Goal: Transaction & Acquisition: Subscribe to service/newsletter

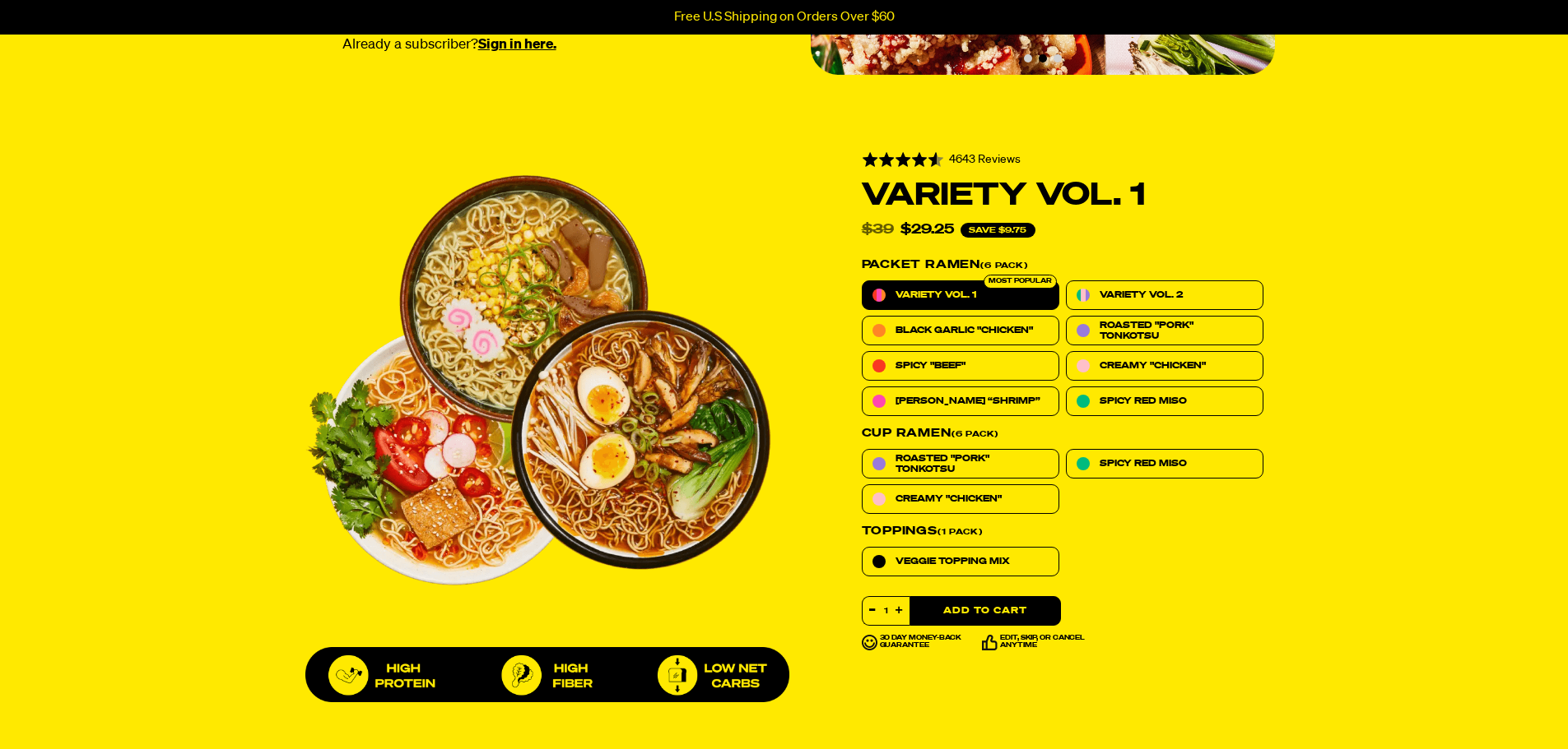
scroll to position [494, 0]
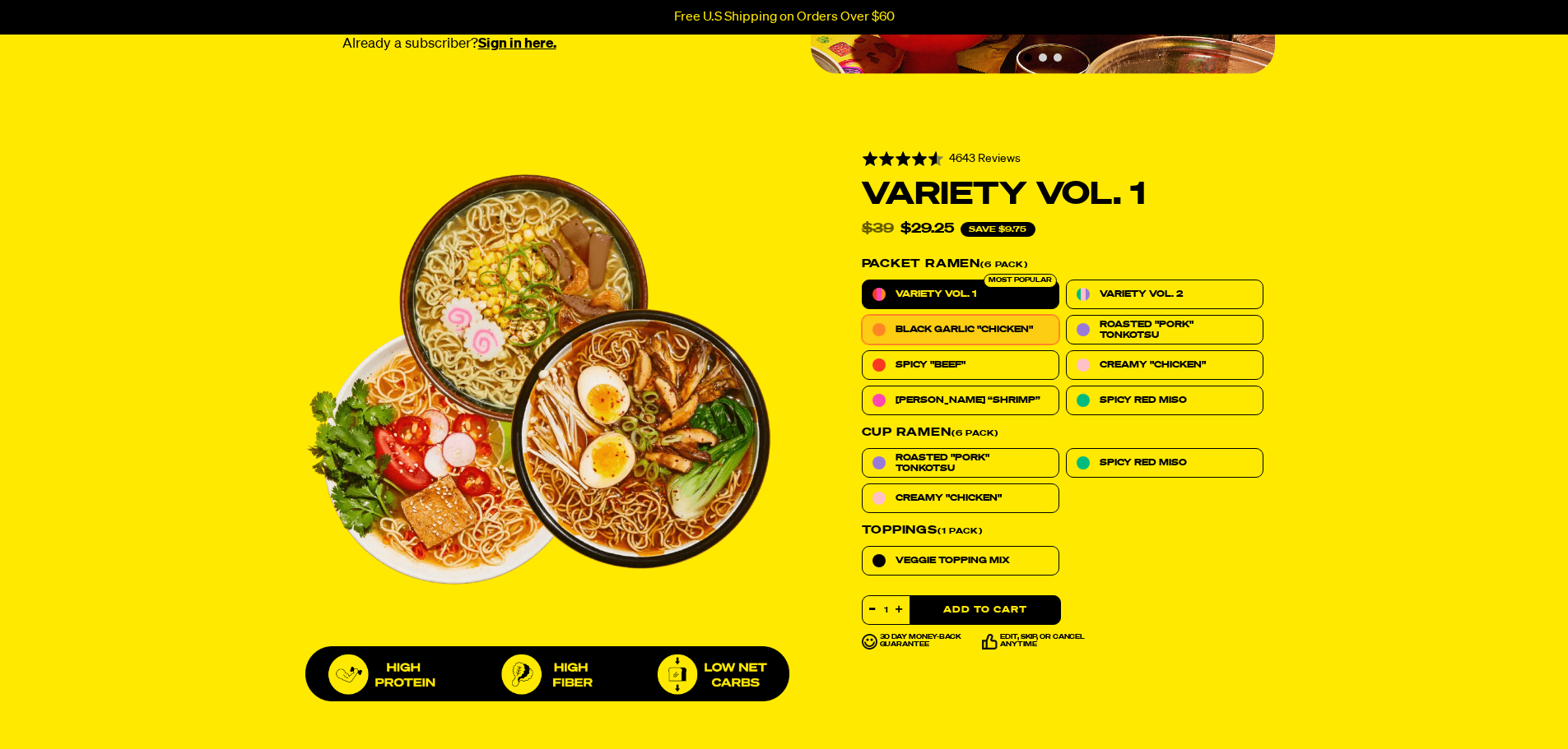
click at [985, 335] on span "Black Garlic "Chicken"" at bounding box center [963, 329] width 137 height 11
click at [863, 316] on input "Black Garlic "Chicken"" at bounding box center [862, 315] width 1 height 1
radio input "true"
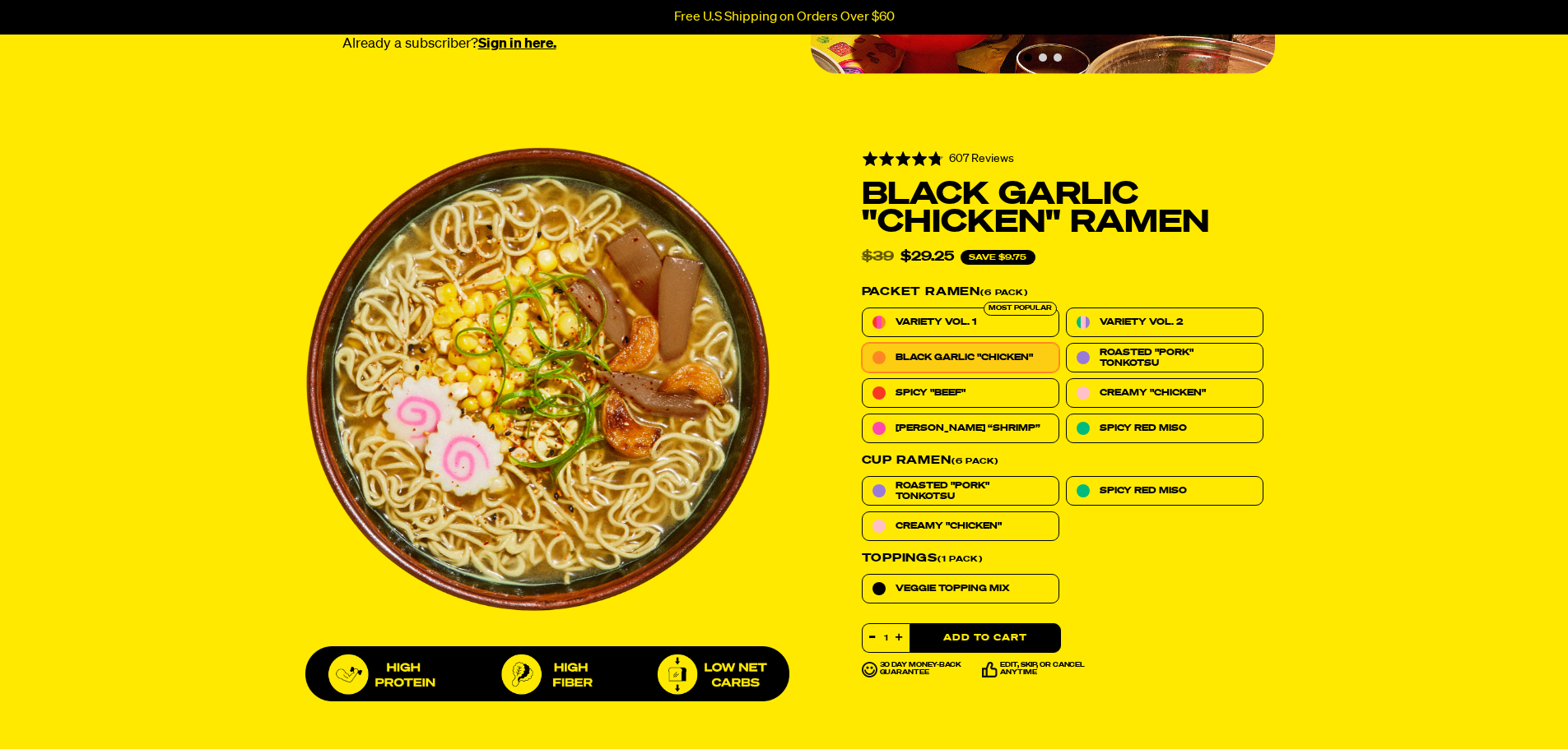
click at [999, 356] on span "Black Garlic "Chicken"" at bounding box center [963, 357] width 137 height 11
click at [863, 344] on input "Black Garlic "Chicken"" at bounding box center [862, 343] width 1 height 1
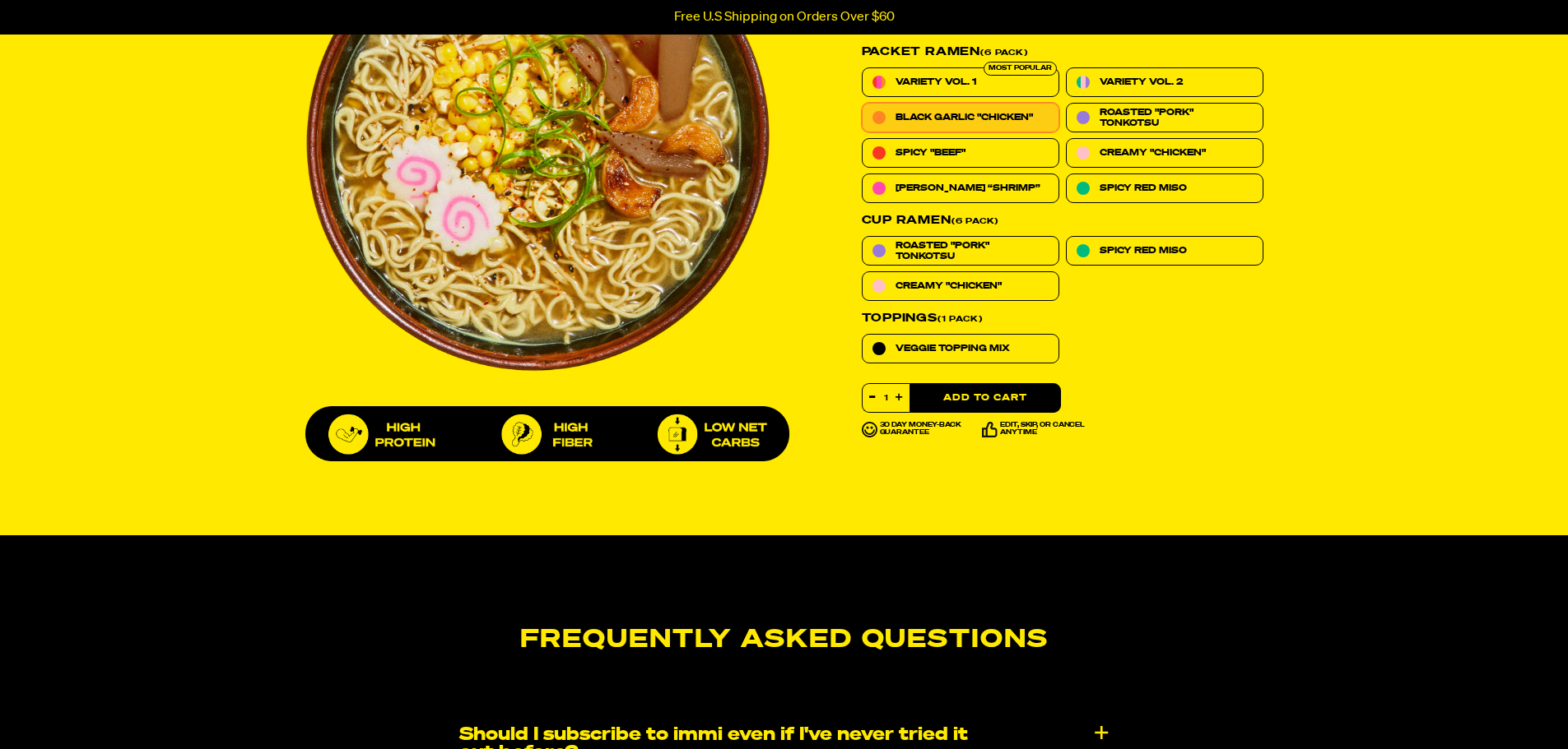
scroll to position [740, 0]
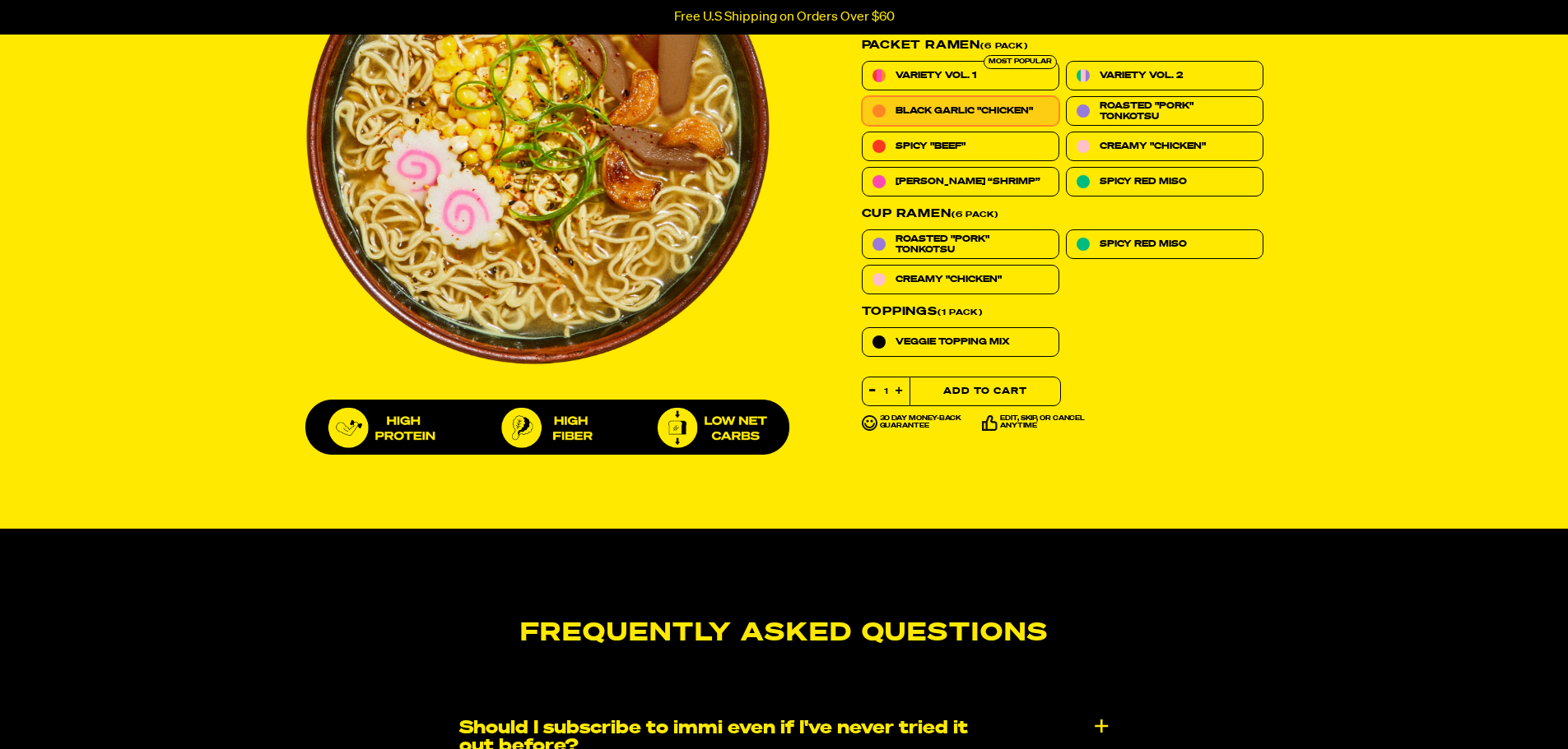
click at [973, 392] on button "Add to Cart" at bounding box center [985, 391] width 152 height 30
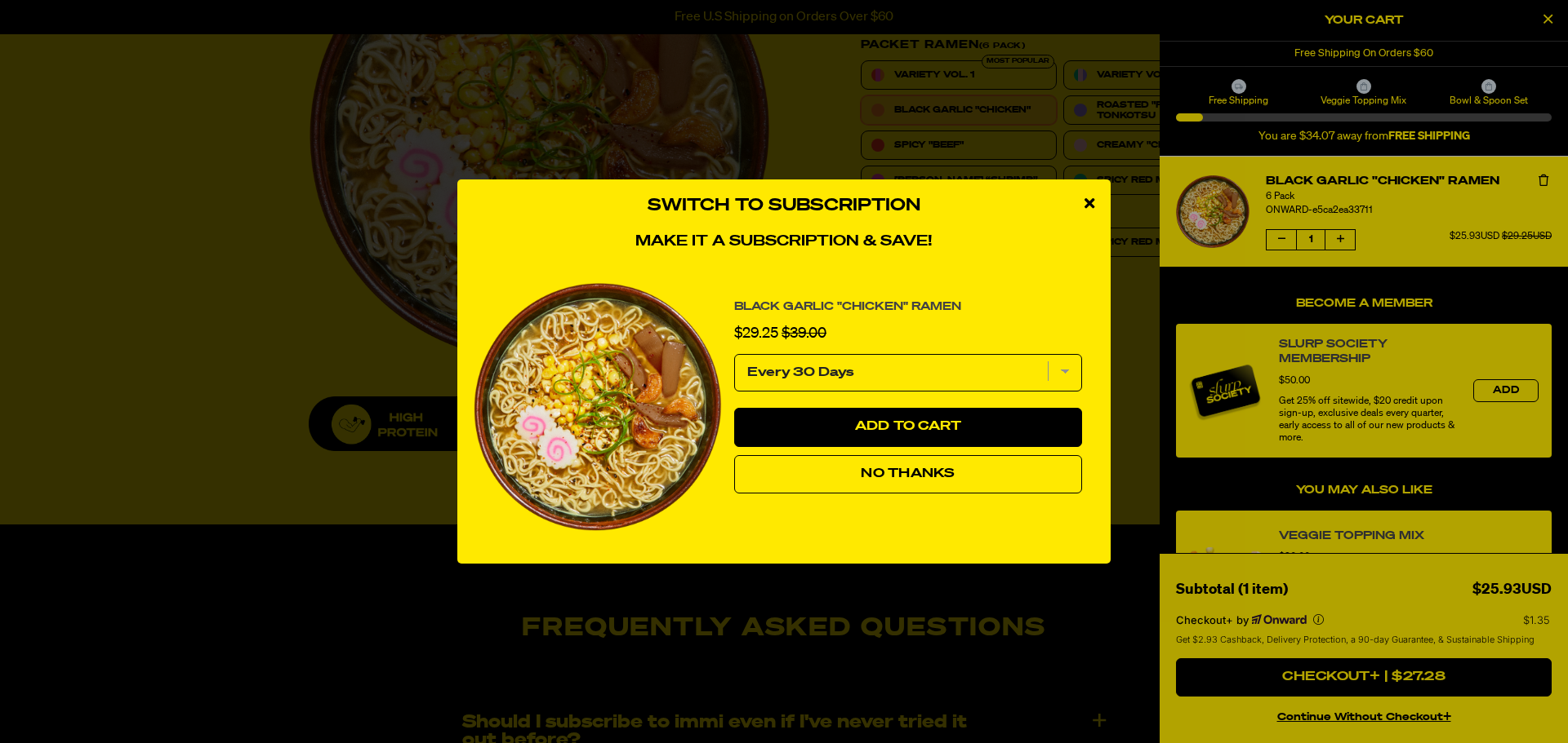
click at [967, 478] on button "No Thanks" at bounding box center [908, 475] width 348 height 39
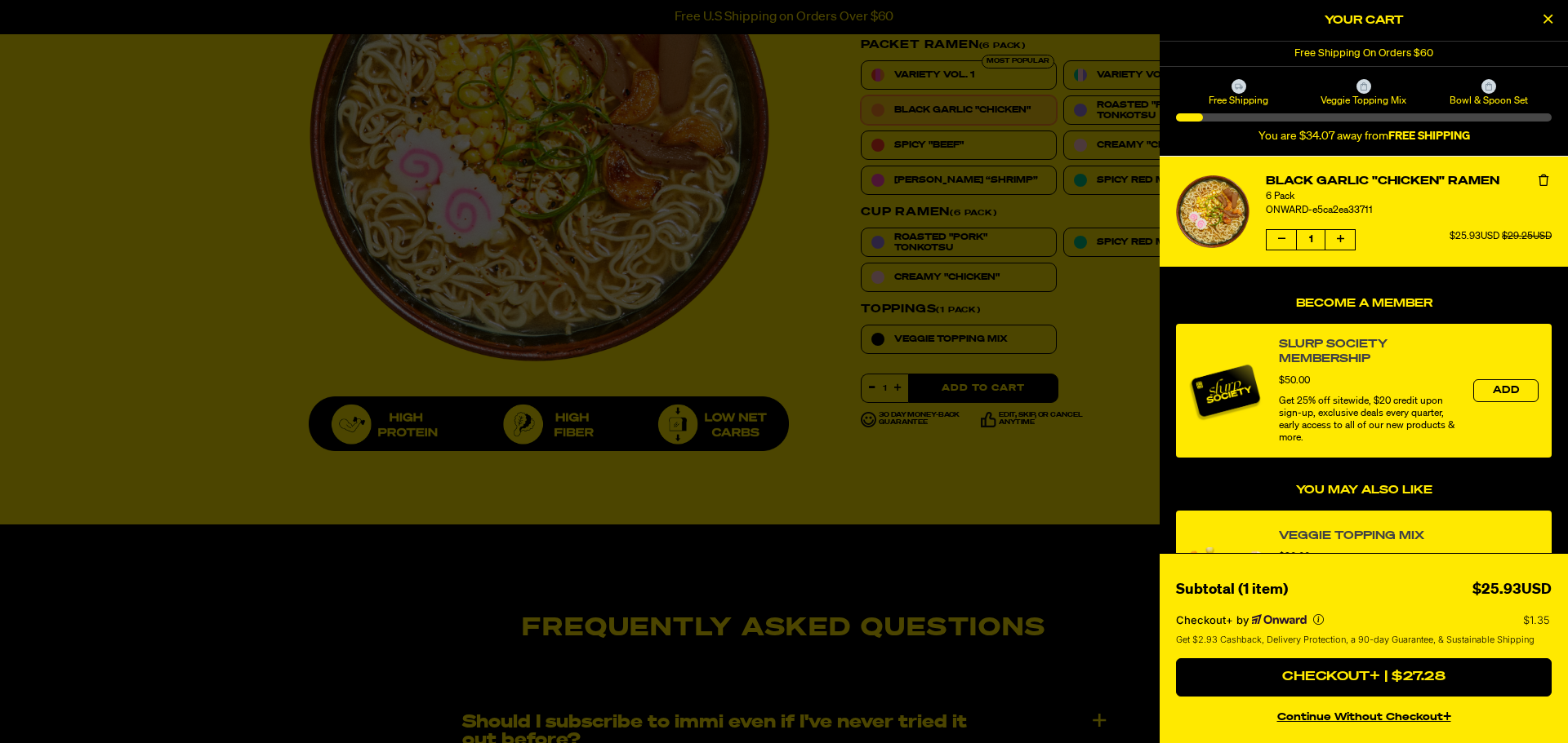
click at [1539, 179] on icon "product" at bounding box center [1544, 181] width 10 height 12
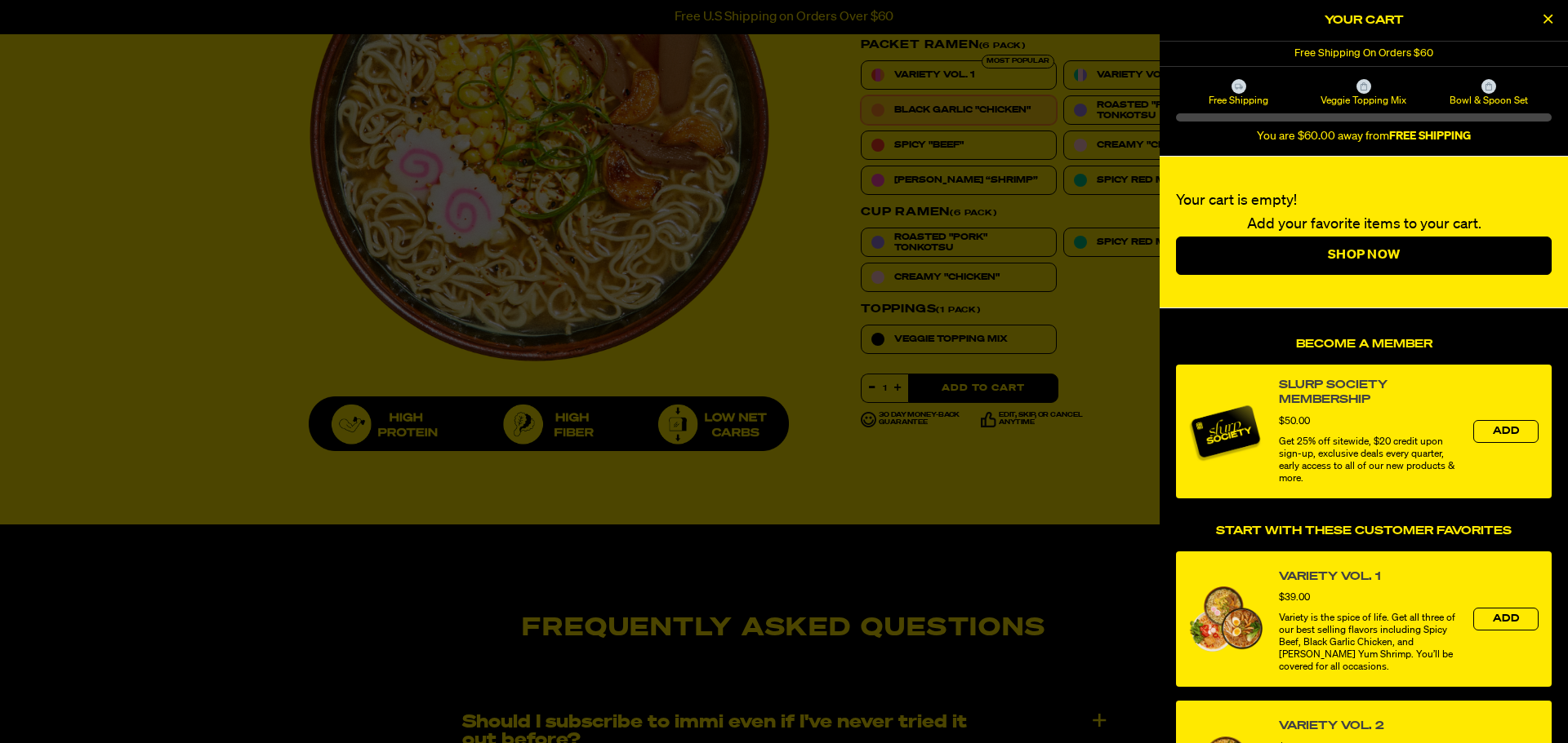
click at [1551, 14] on icon "Close Cart" at bounding box center [1547, 19] width 9 height 15
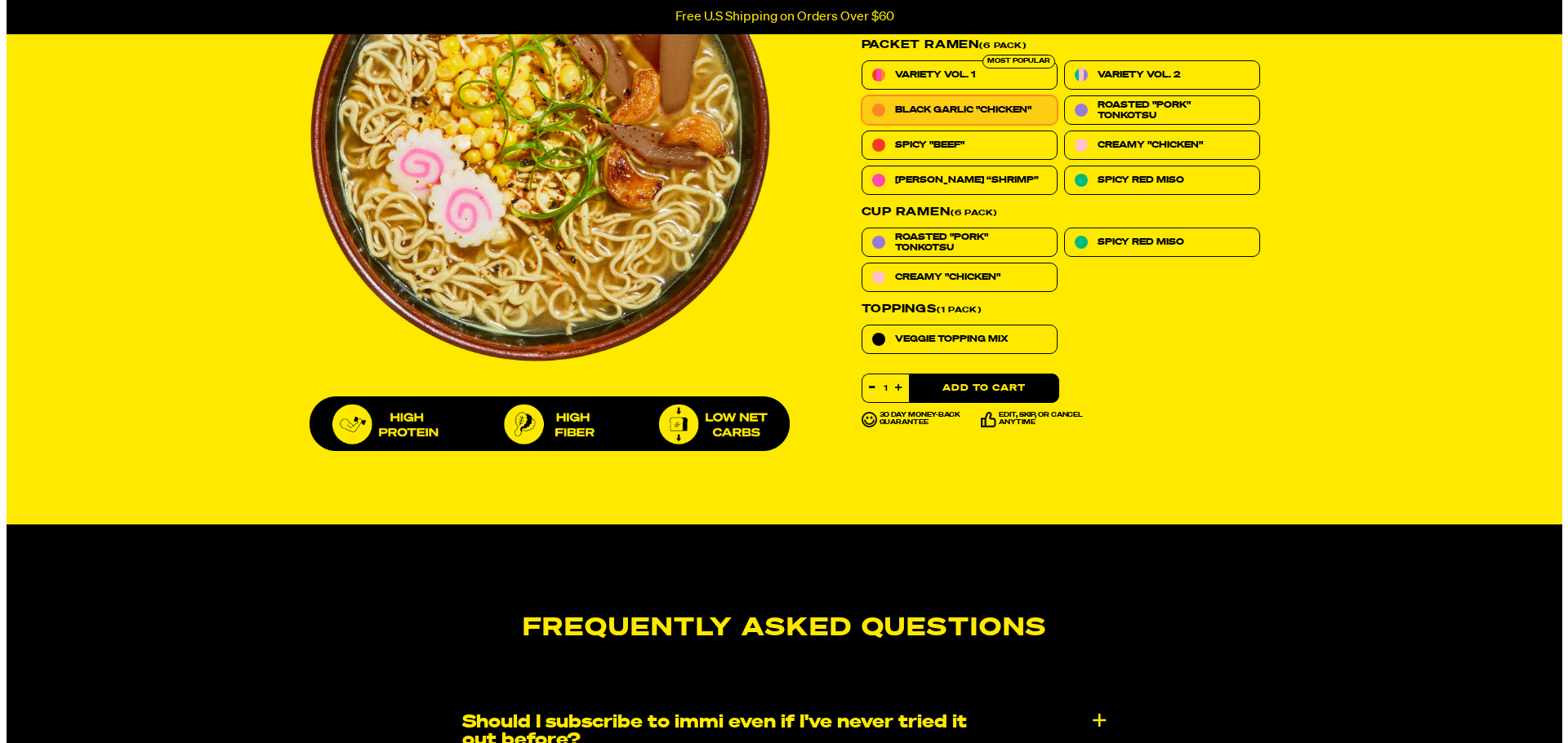
scroll to position [571, 0]
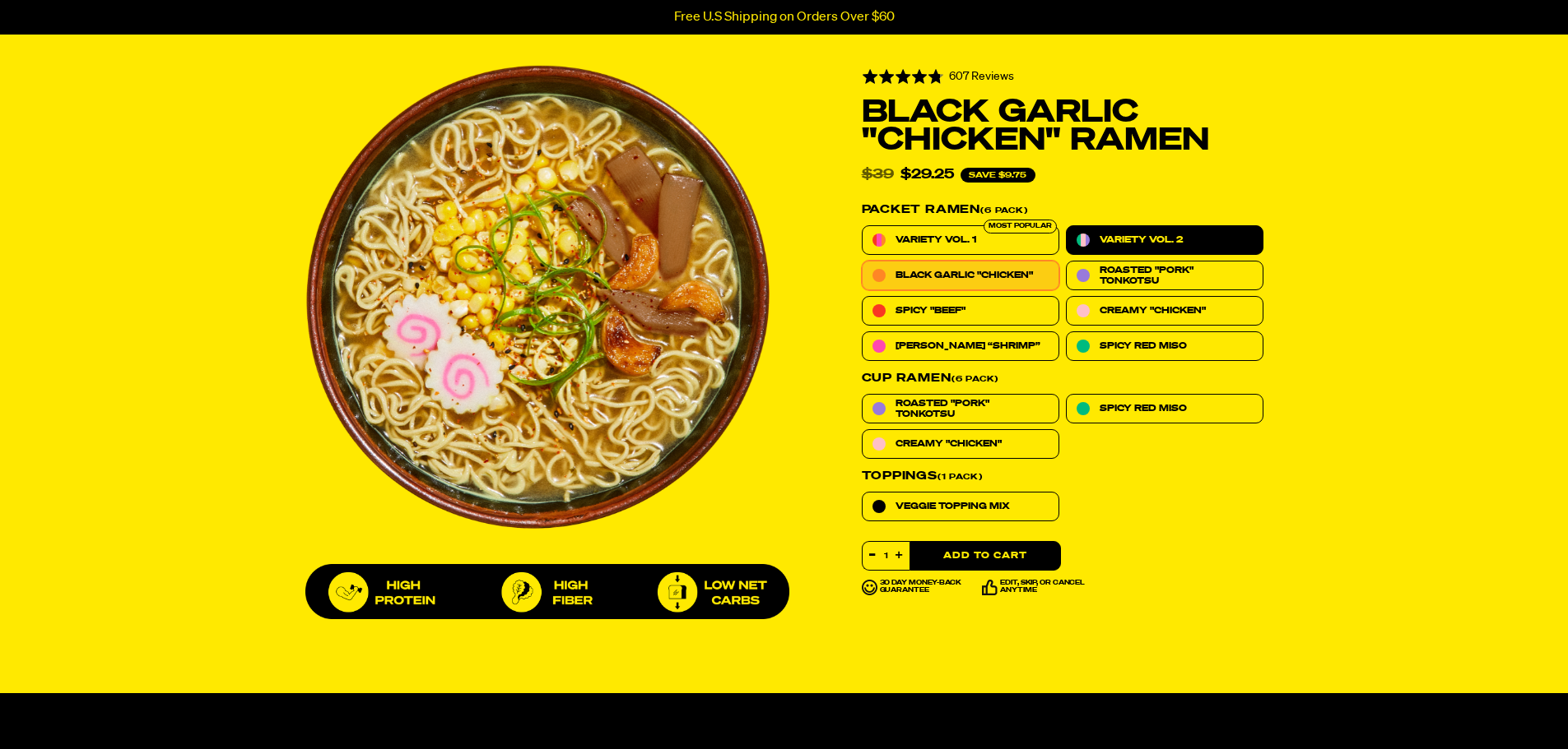
click at [1117, 238] on span "Variety Vol. 2" at bounding box center [1141, 239] width 83 height 11
click at [1067, 227] on input "Variety Vol. 2" at bounding box center [1066, 226] width 1 height 1
radio input "true"
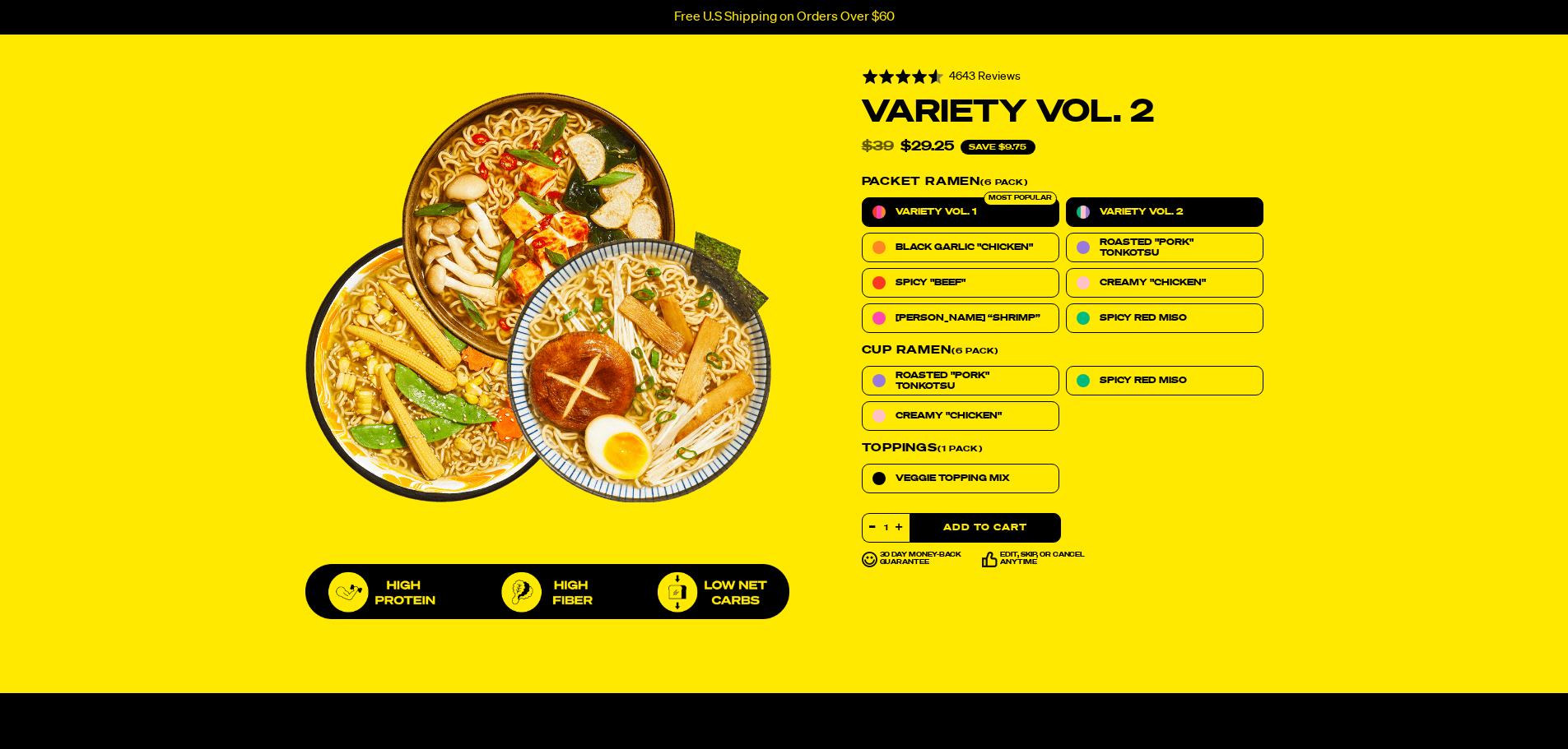
click at [1032, 221] on label "Variety Vol. 1" at bounding box center [961, 212] width 197 height 30
click at [863, 198] on input "Variety Vol. 1" at bounding box center [862, 197] width 1 height 1
radio input "true"
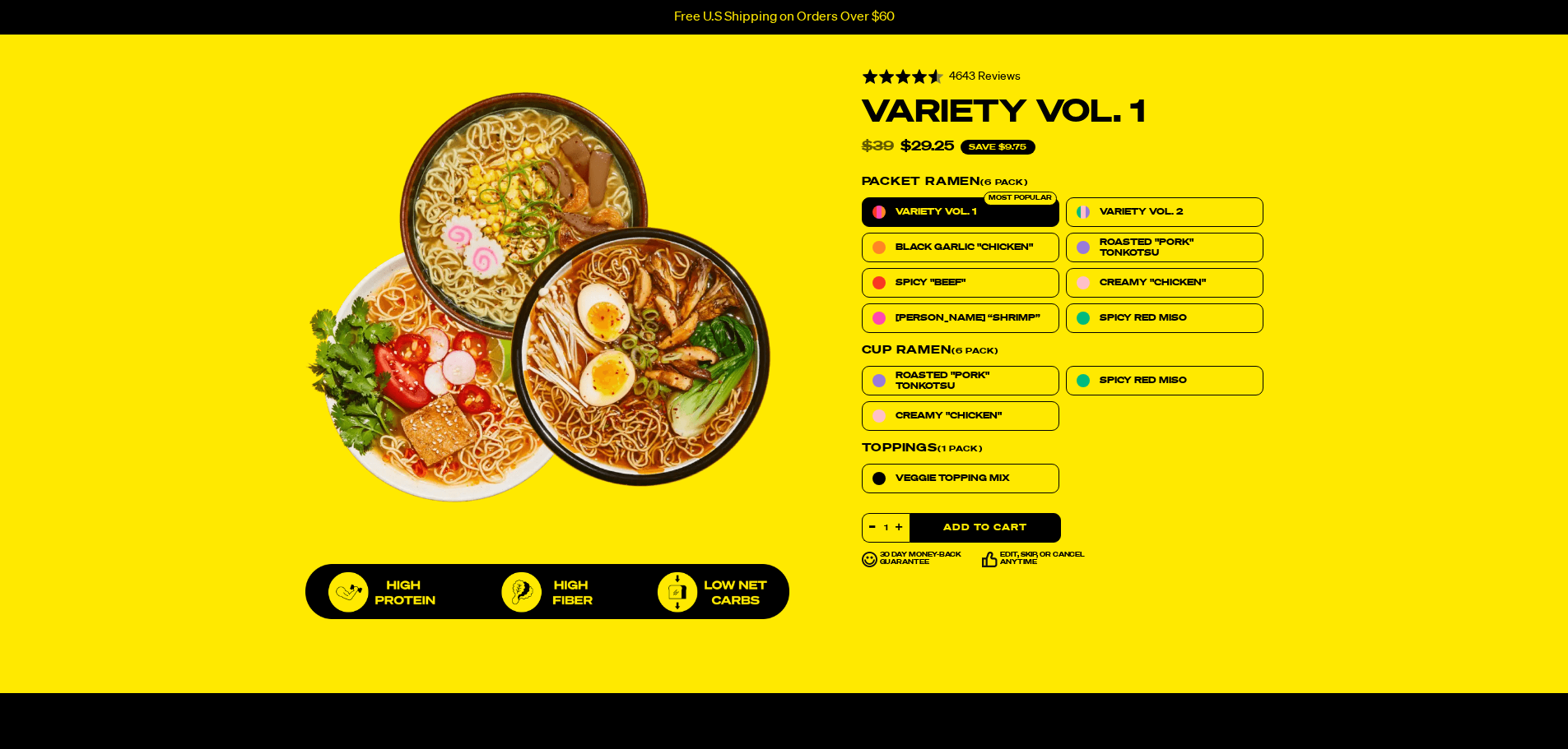
click at [898, 527] on icon "button" at bounding box center [899, 528] width 8 height 8
type input "2"
click at [970, 526] on button "Add to Cart" at bounding box center [985, 528] width 152 height 30
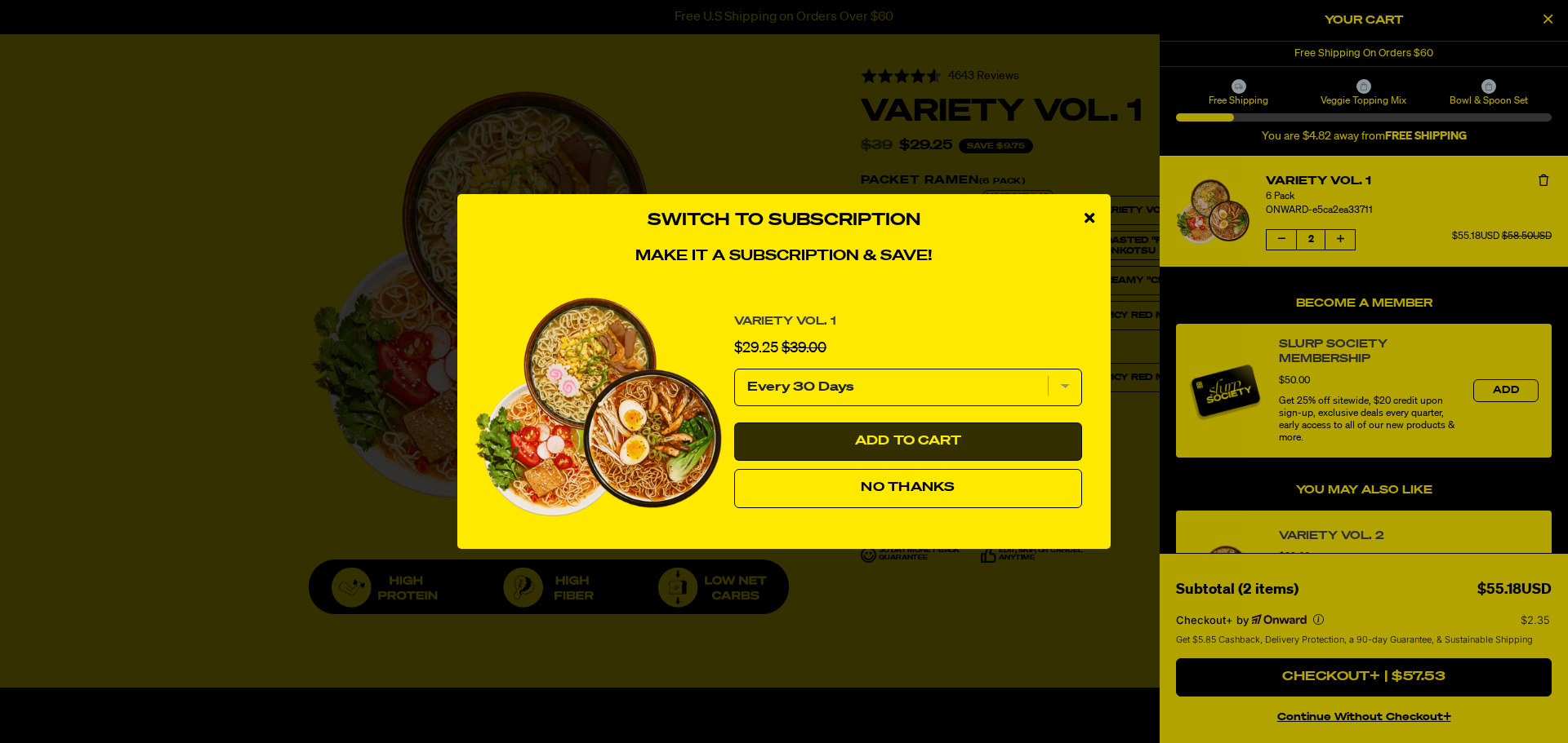
click at [887, 450] on button "Add to Cart" at bounding box center [908, 442] width 348 height 39
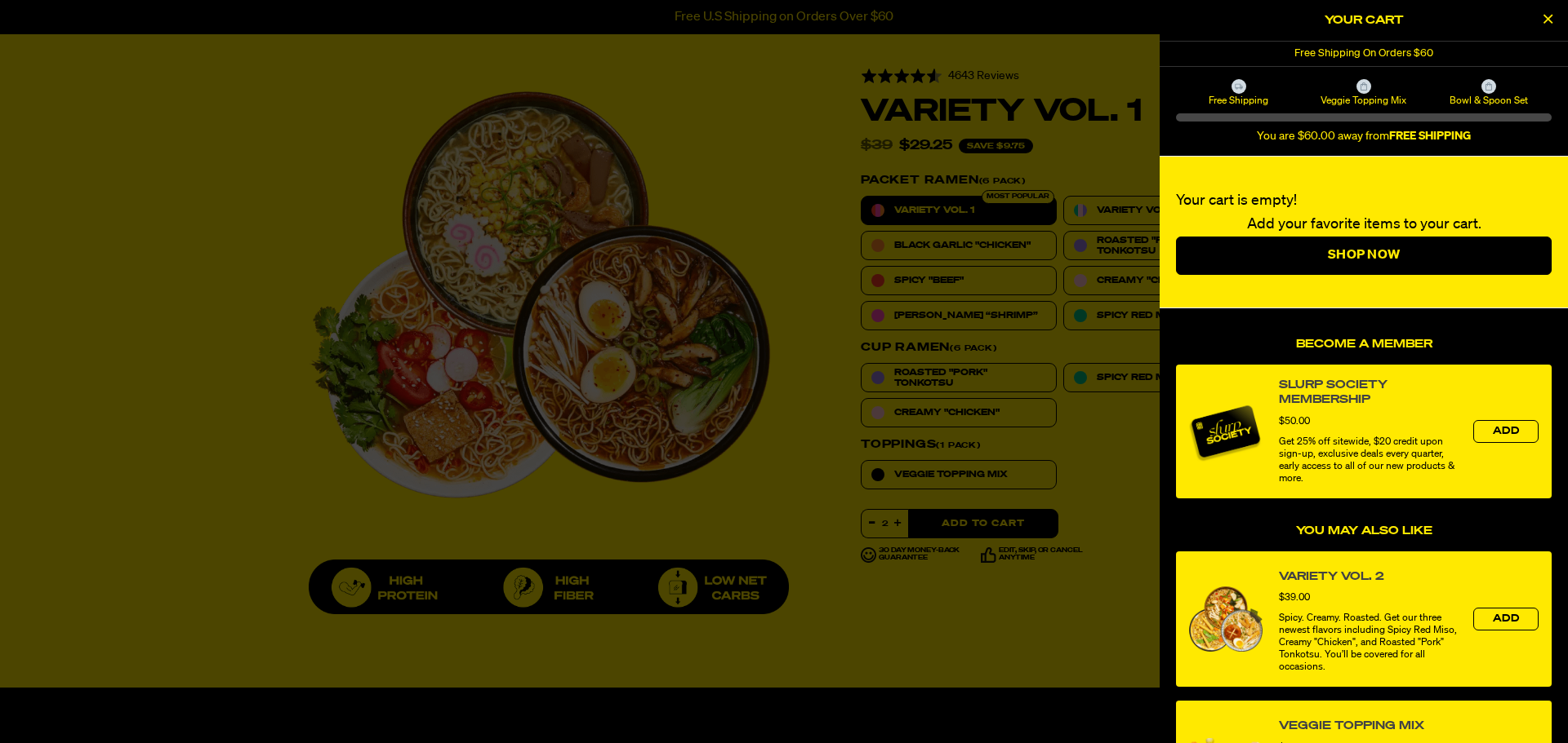
select select "Every 30 Days"
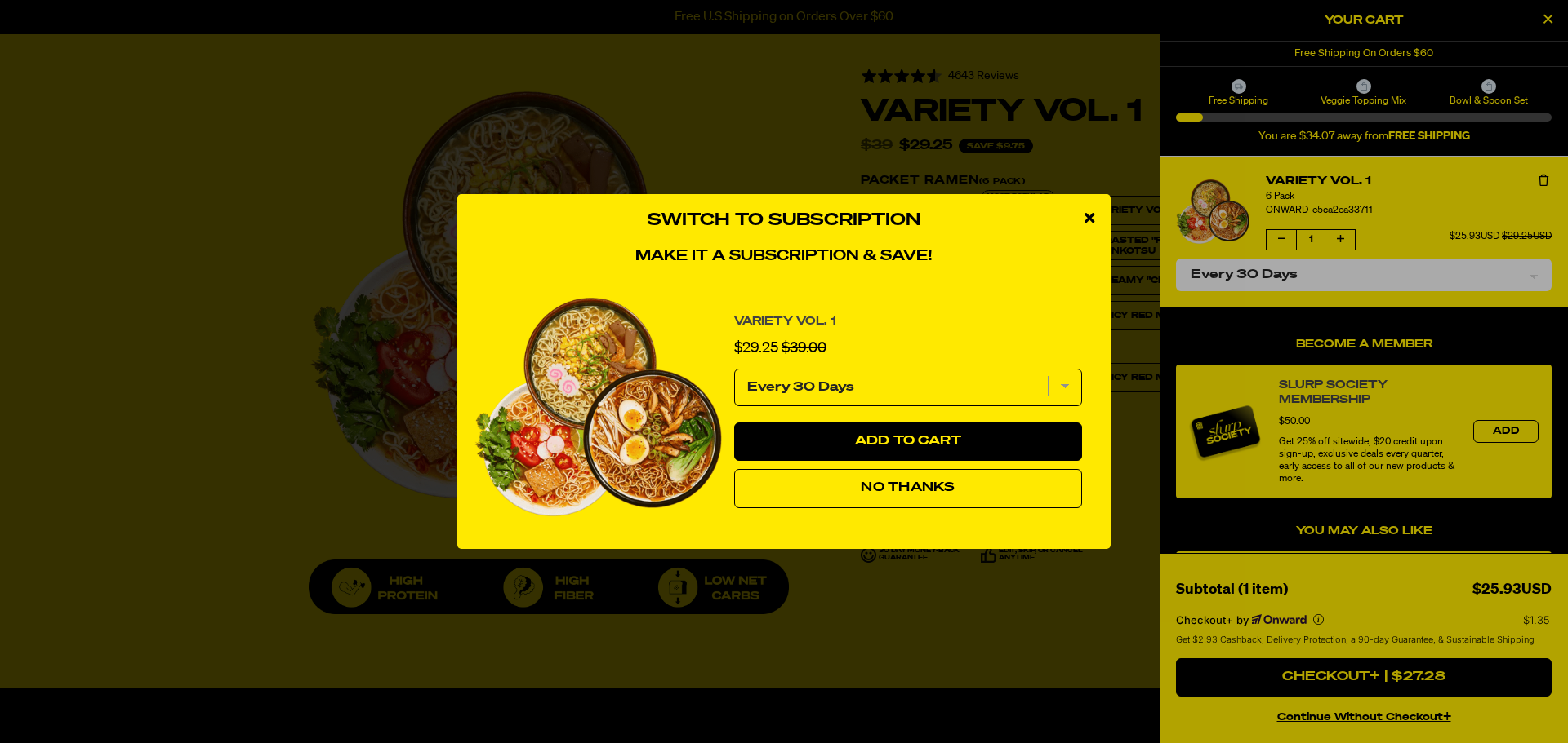
click at [1340, 240] on div "Switch to Subscription Make it a subscription & save! Variety Vol. 1 Sale price…" at bounding box center [784, 372] width 1568 height 743
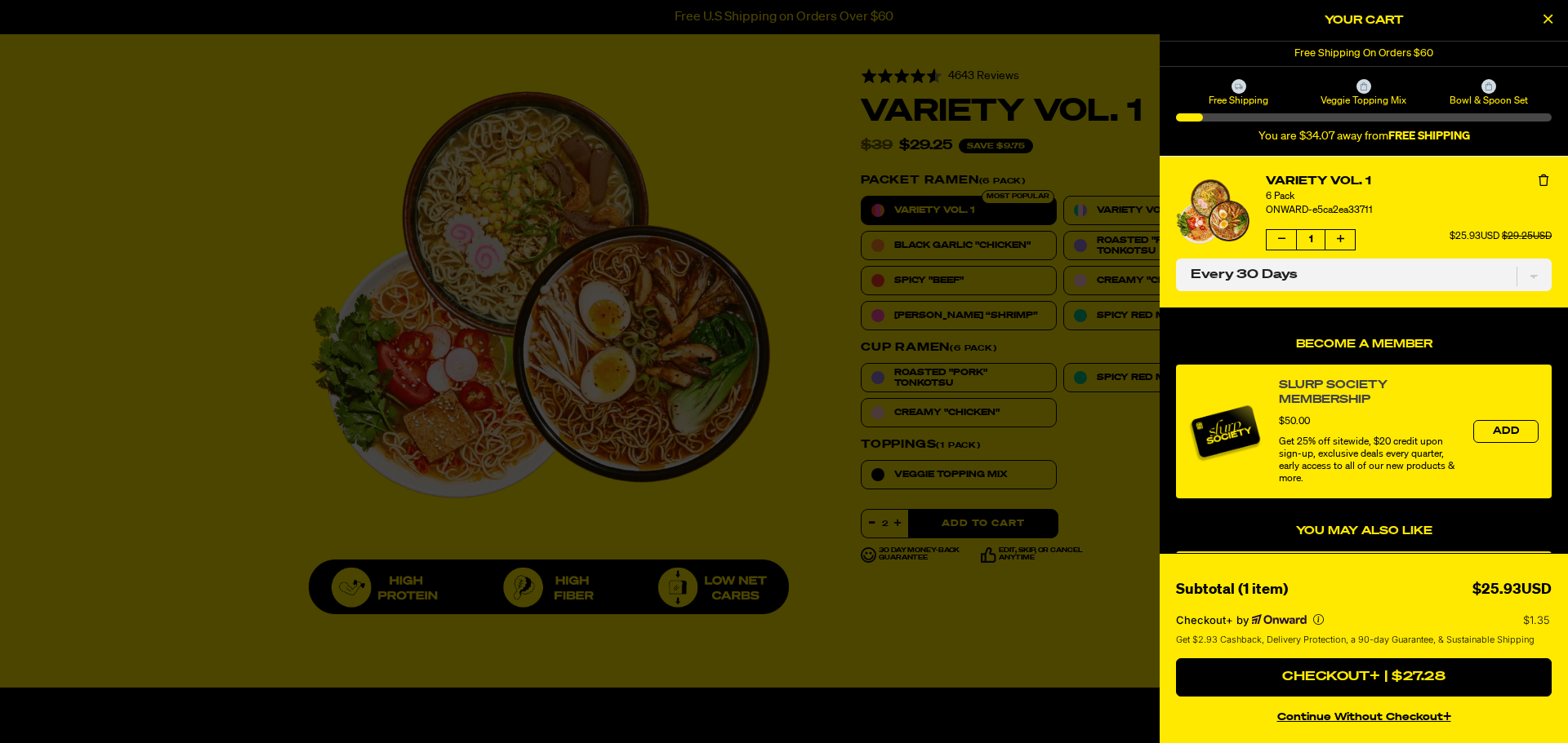
click at [1340, 240] on icon "Increase quantity of Variety Vol. 1" at bounding box center [1340, 240] width 8 height 10
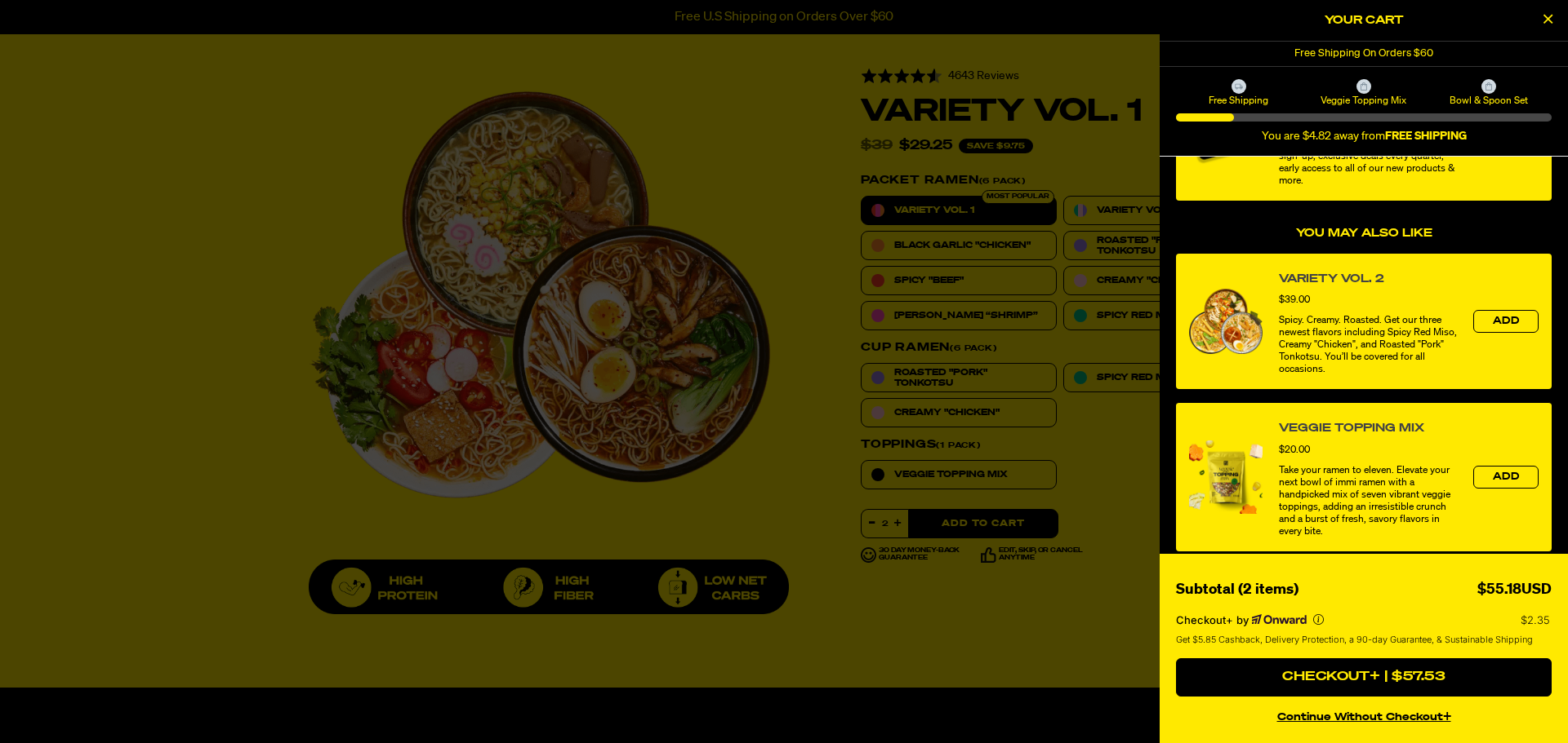
scroll to position [327, 0]
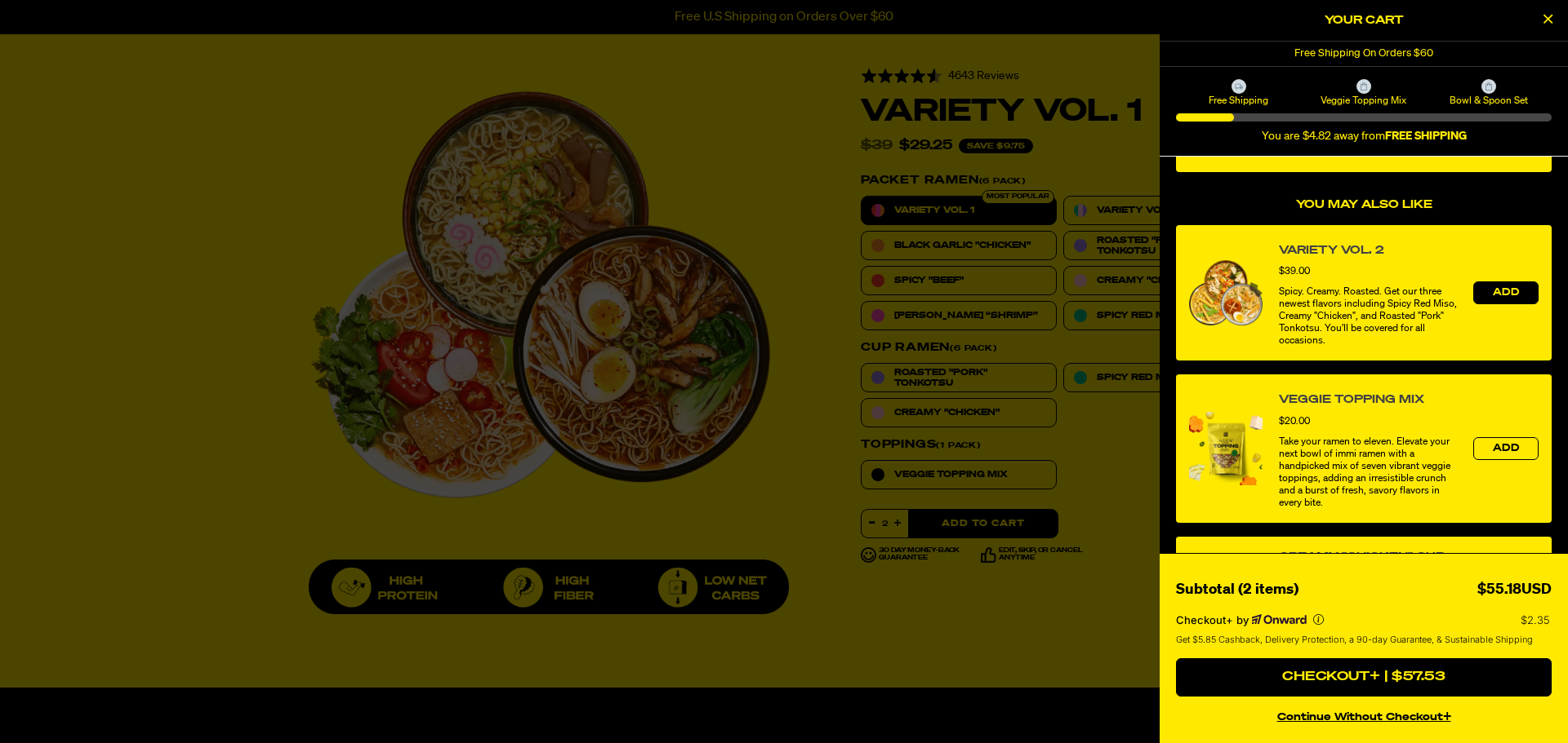
click at [1498, 288] on span "Add" at bounding box center [1505, 293] width 26 height 10
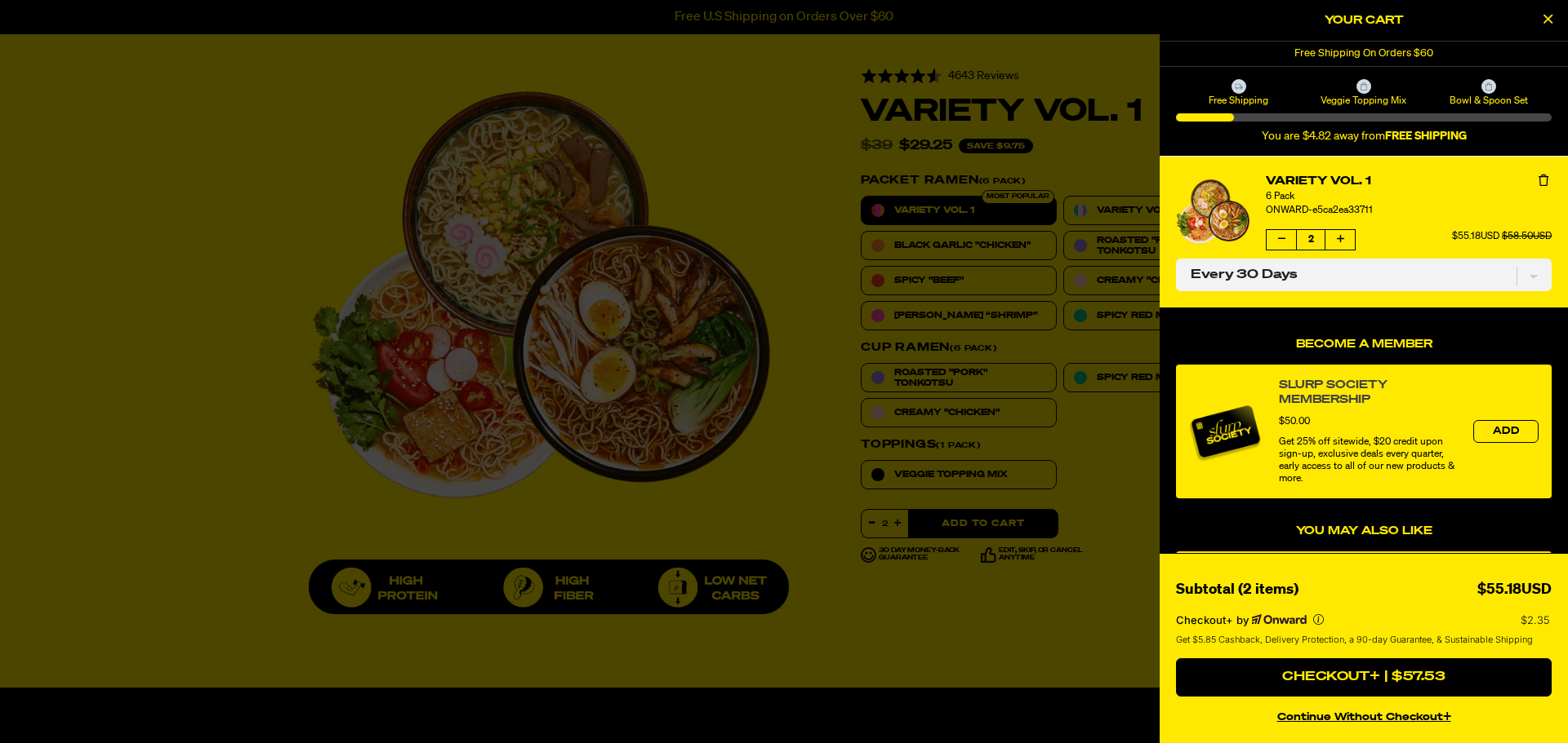
select select "Every 30 Days"
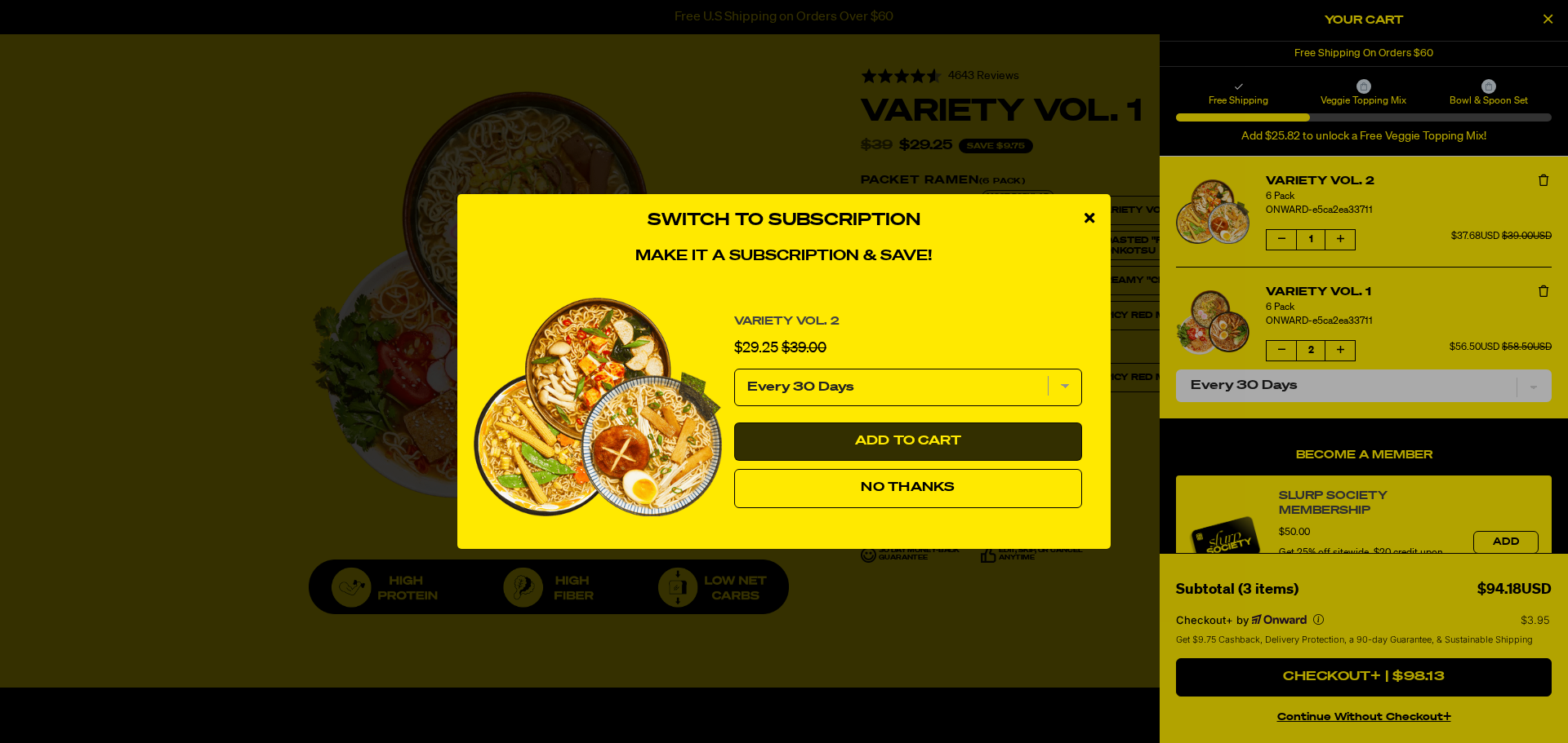
click at [926, 440] on span "Add to Cart" at bounding box center [908, 441] width 107 height 13
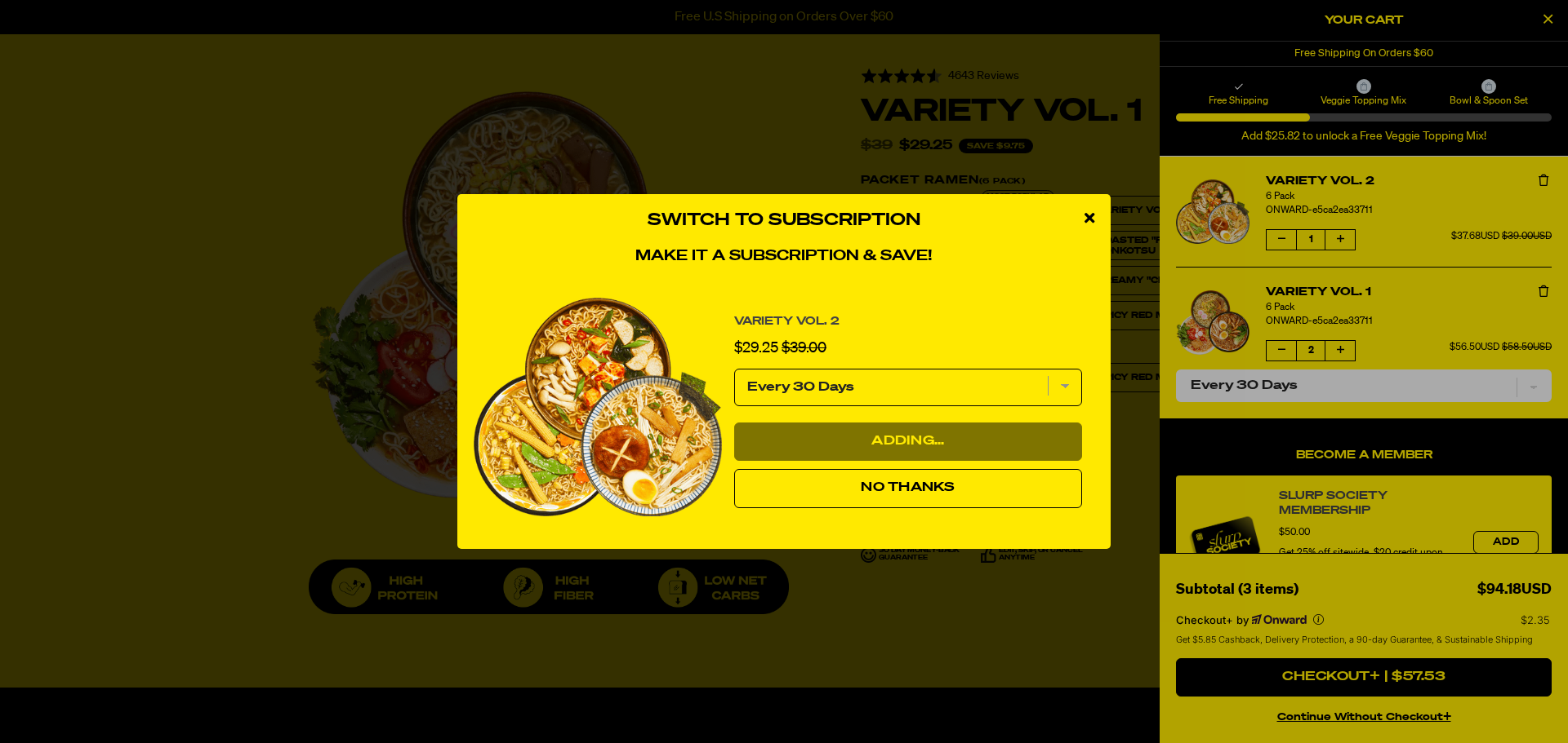
select select "Every 30 Days"
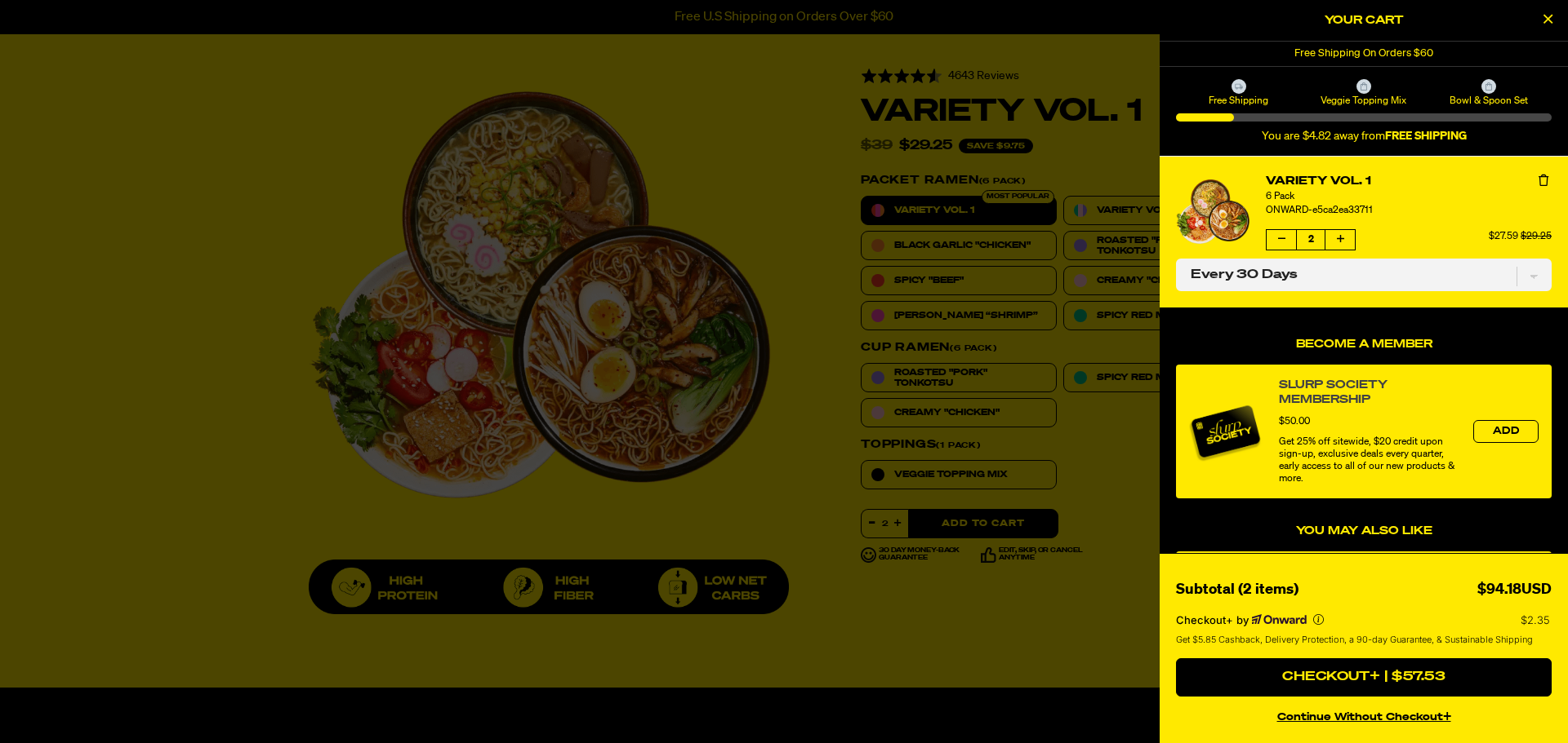
select select "Every 30 Days"
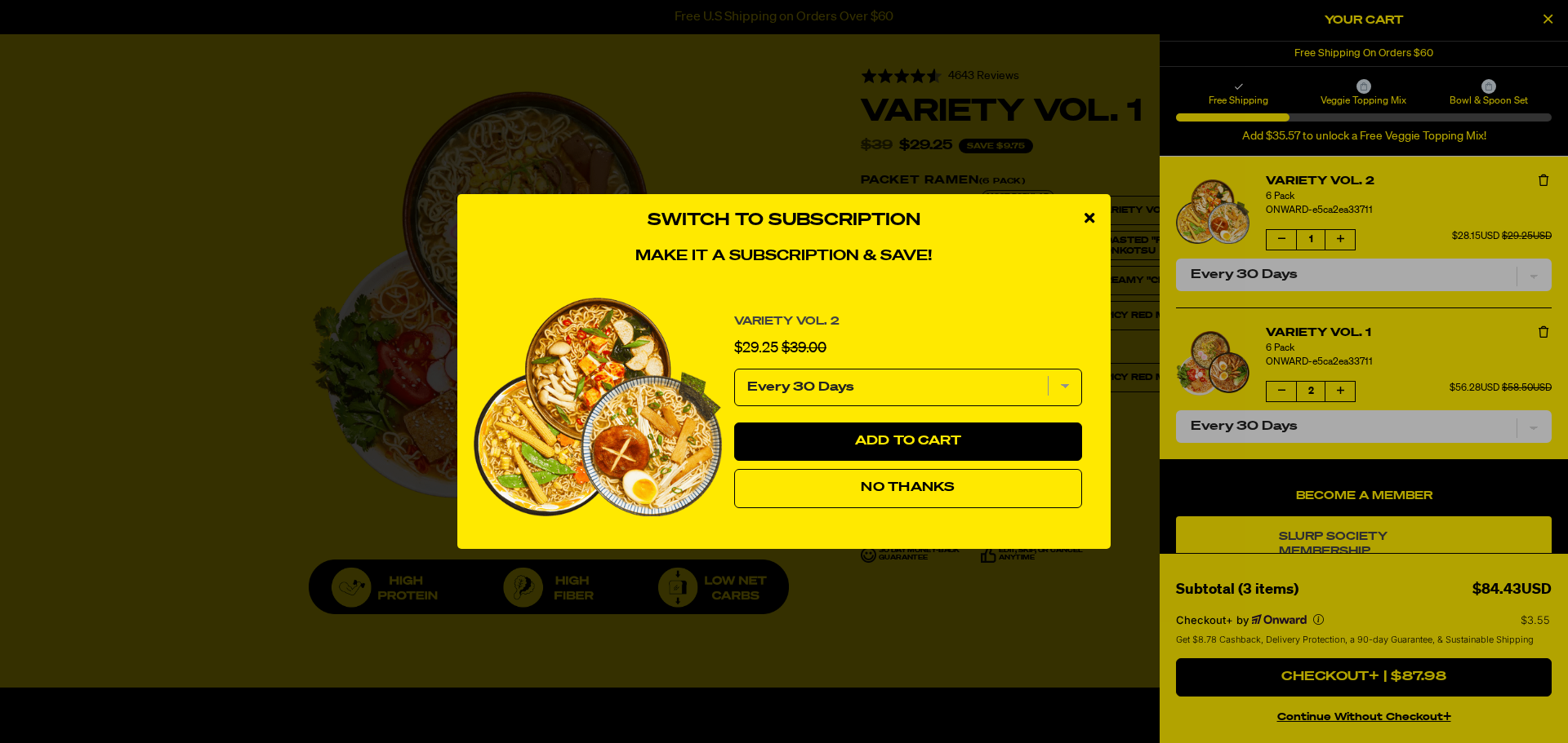
click at [1277, 391] on div "Switch to Subscription Make it a subscription & save! Variety Vol. 2 Sale price…" at bounding box center [784, 372] width 1568 height 743
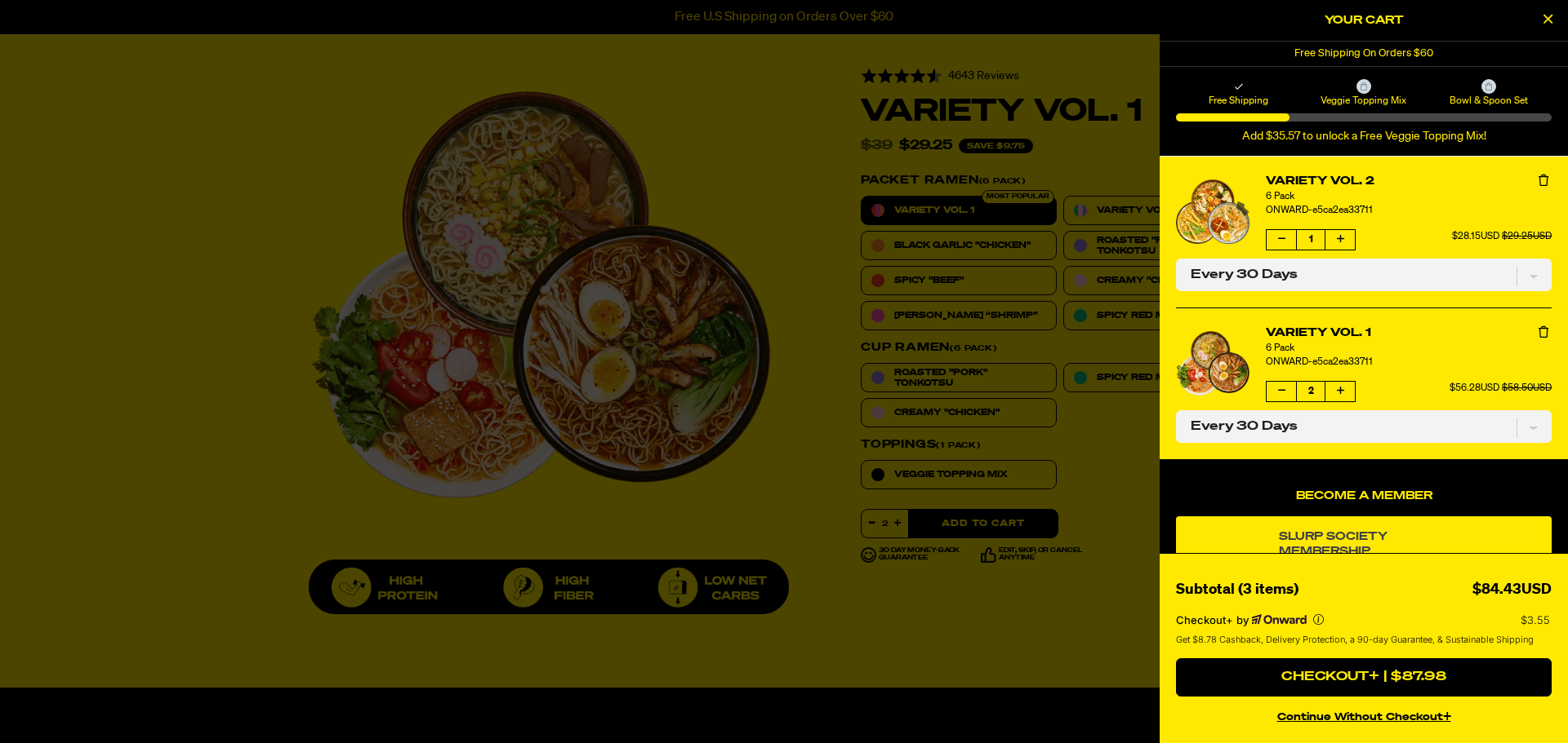
click at [1279, 389] on icon "Decrease quantity of Variety Vol. 1" at bounding box center [1281, 391] width 8 height 10
select select "Every 30 Days"
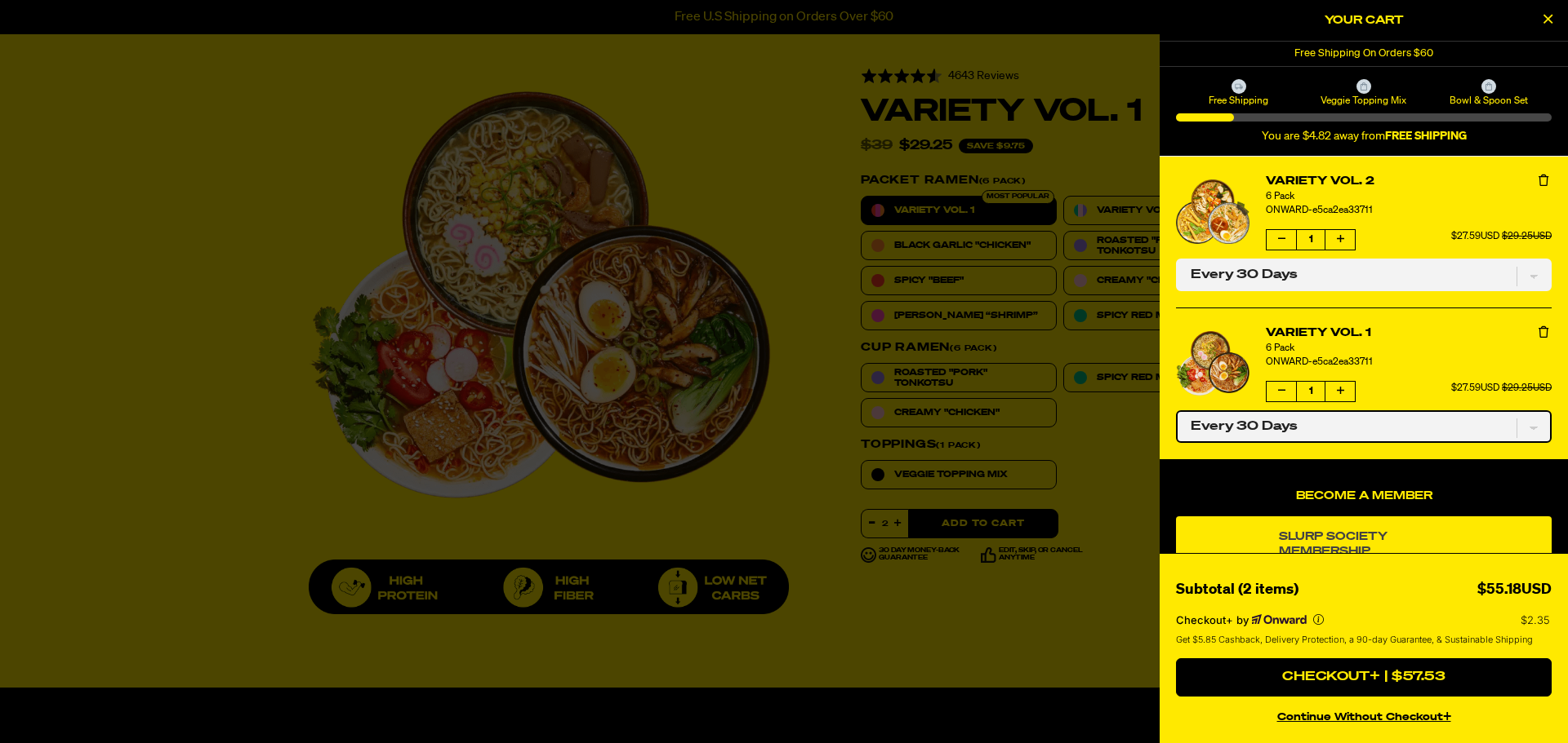
click at [1521, 431] on select "One-time only Every 30 Days" at bounding box center [1364, 426] width 376 height 32
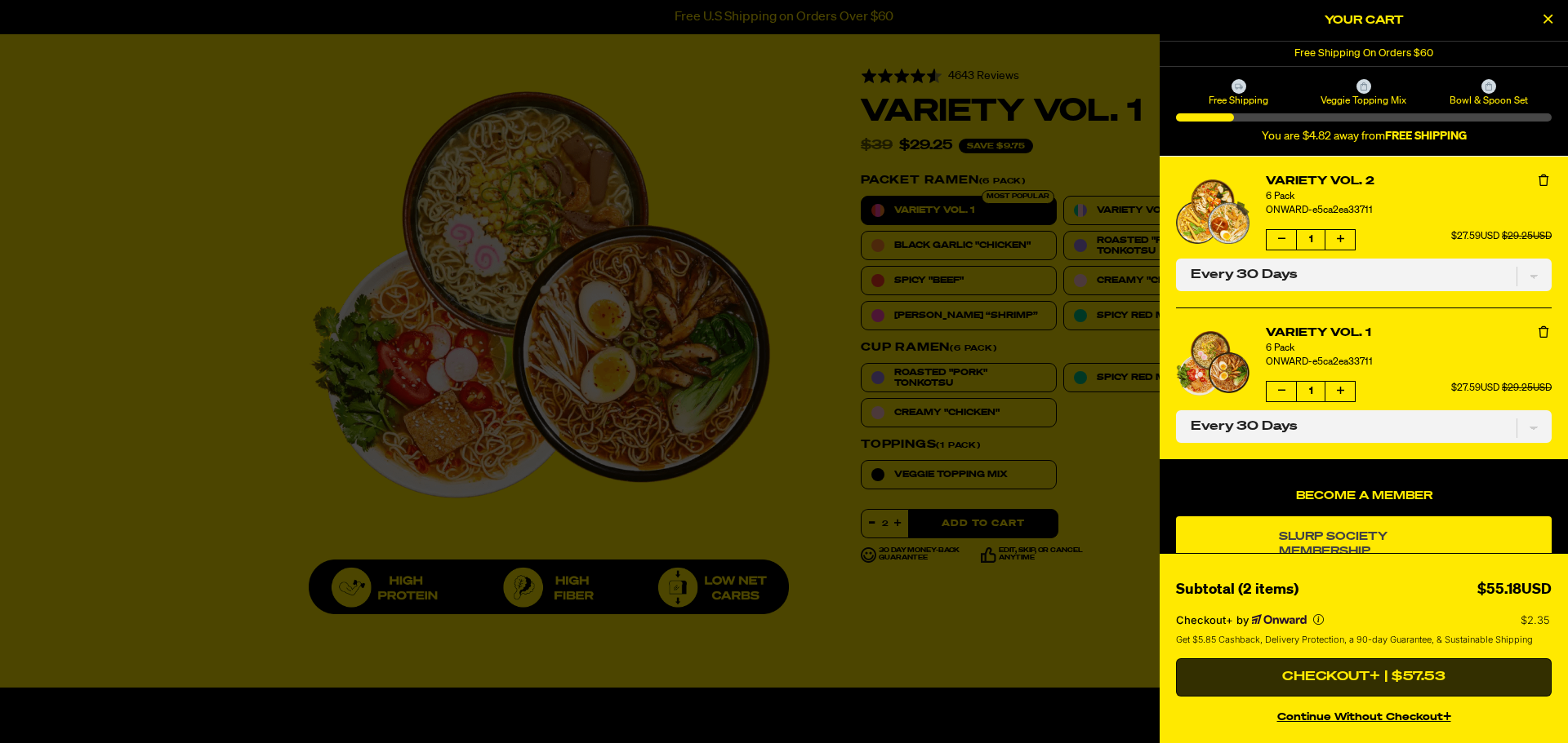
click at [1313, 675] on button "Checkout+ | $57.53" at bounding box center [1364, 678] width 376 height 39
select select "Every 30 Days"
